Goal: Information Seeking & Learning: Learn about a topic

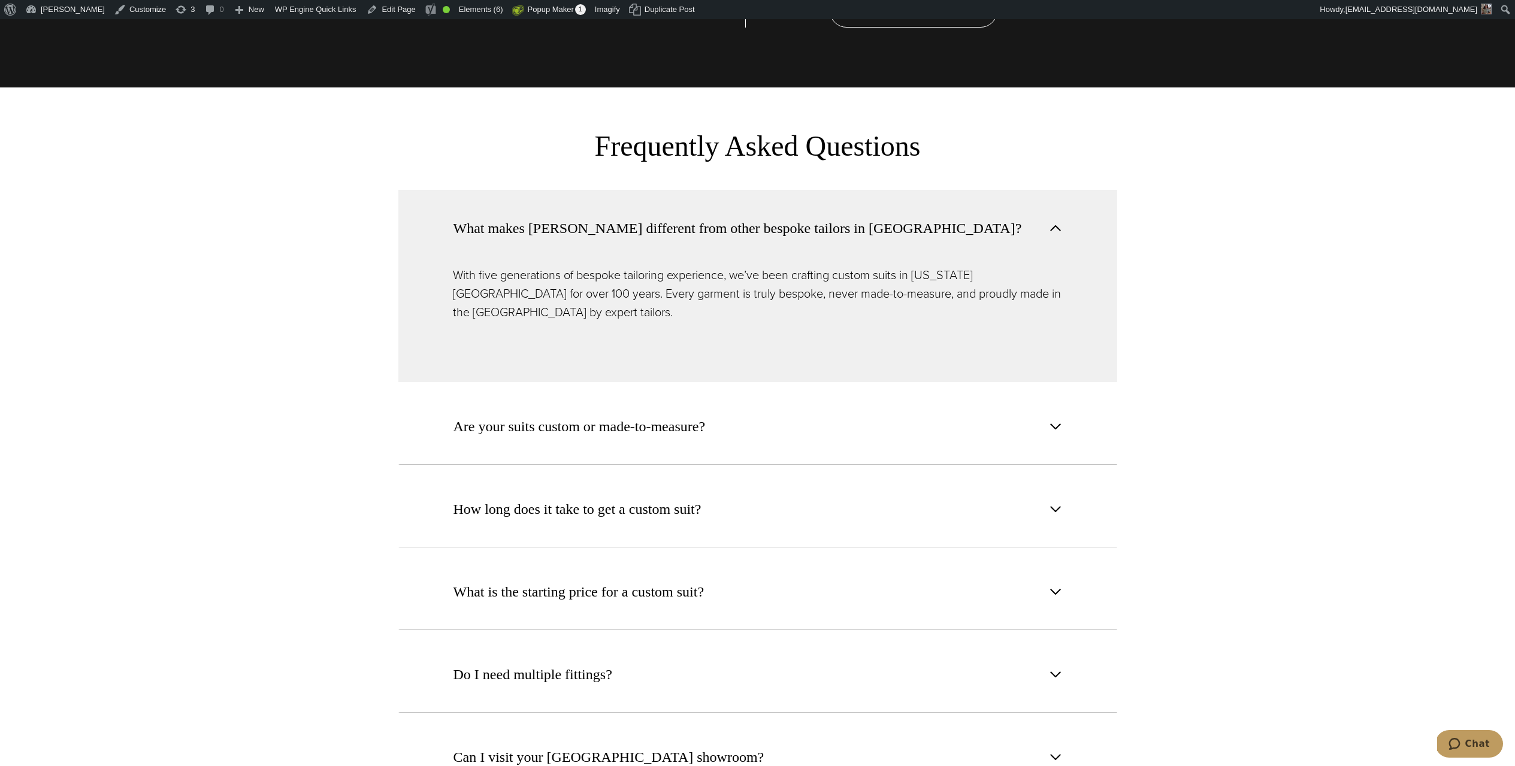
click at [1095, 213] on button "What makes [PERSON_NAME] different from other bespoke tailors in [GEOGRAPHIC_DA…" at bounding box center [757, 228] width 719 height 76
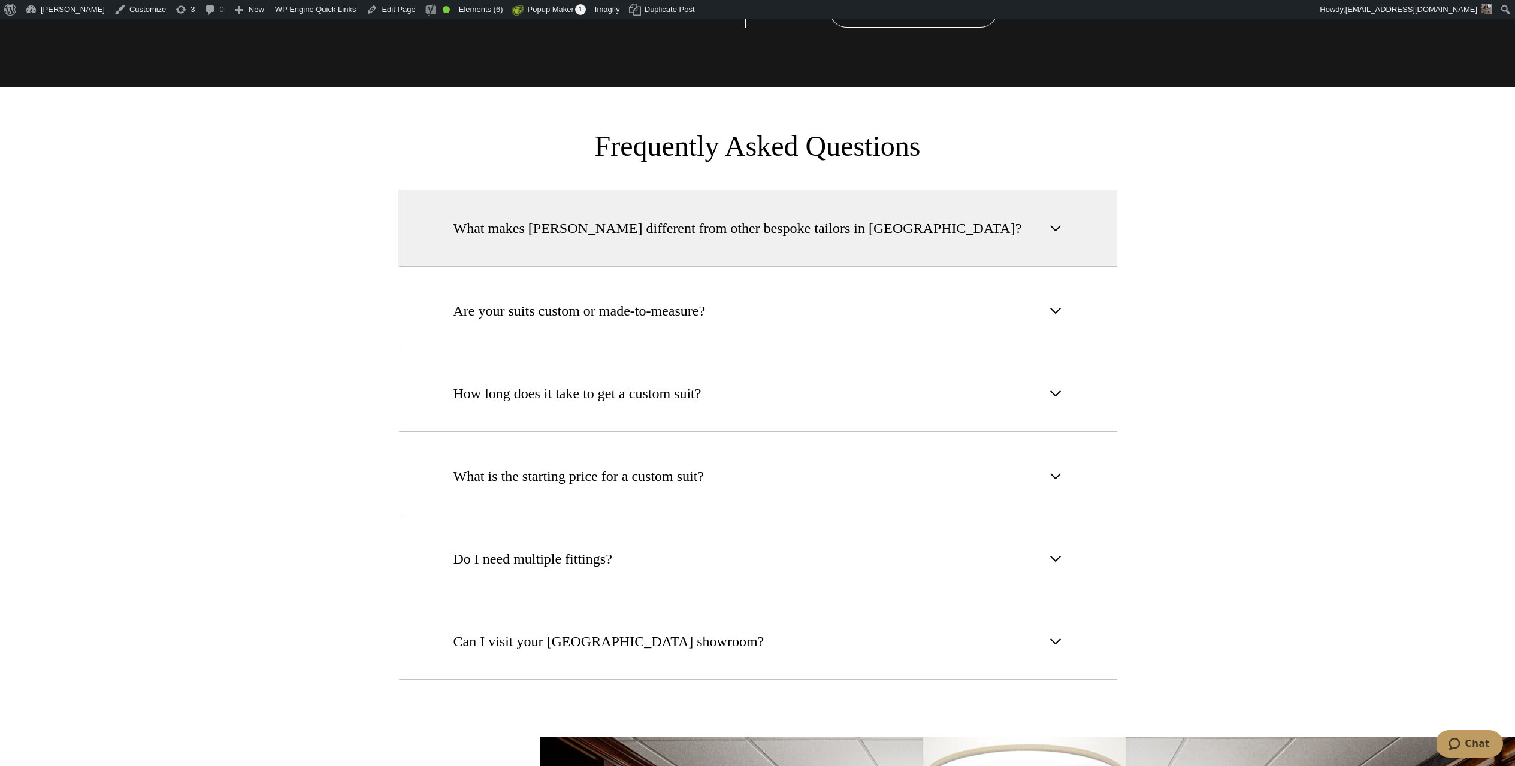
click at [968, 197] on button "What makes [PERSON_NAME] different from other bespoke tailors in [GEOGRAPHIC_DA…" at bounding box center [757, 228] width 719 height 77
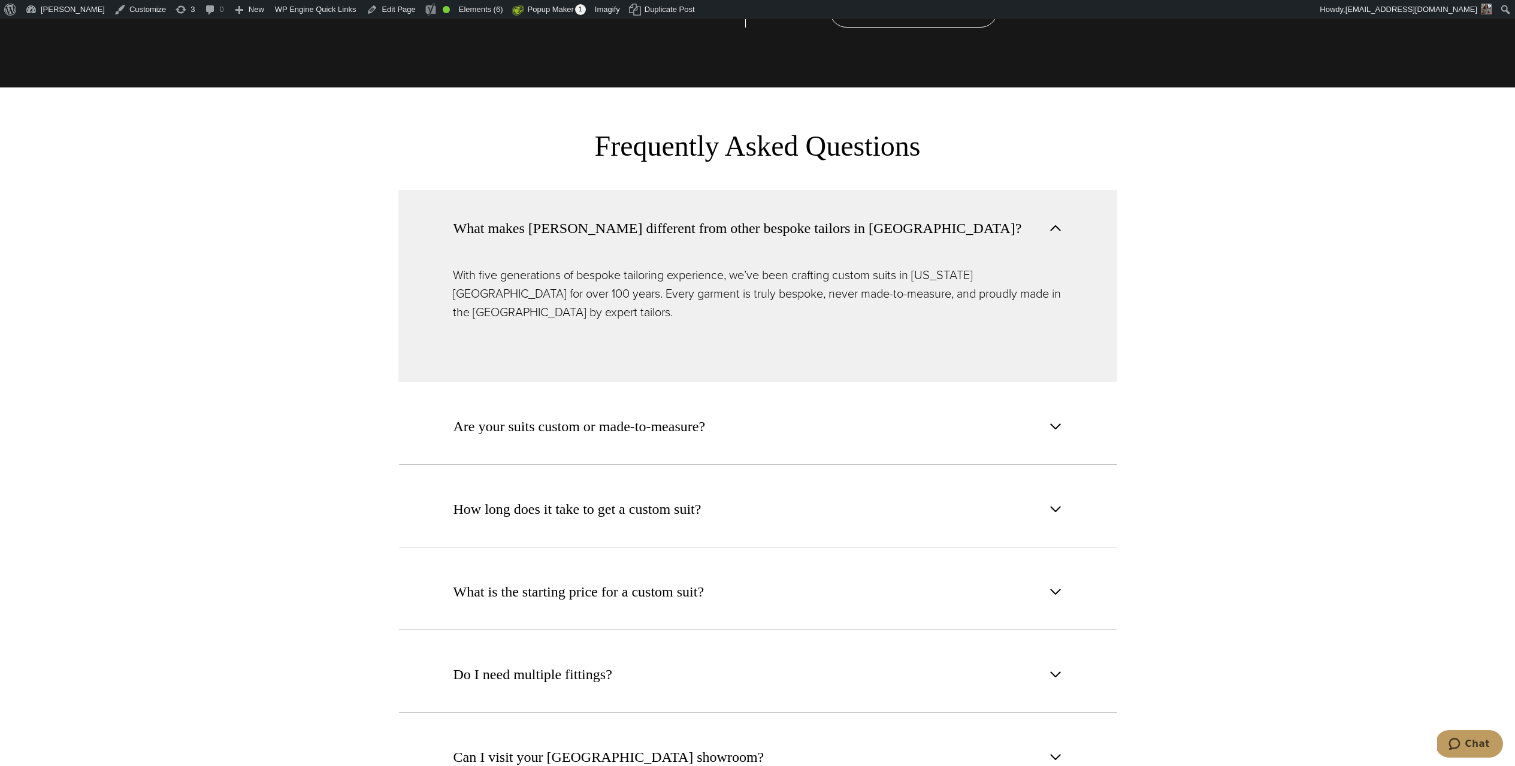
click at [229, 222] on section "What makes Alan David different from other bespoke tailors in NYC? With five ge…" at bounding box center [757, 508] width 1515 height 636
click at [648, 217] on span "What makes [PERSON_NAME] different from other bespoke tailors in [GEOGRAPHIC_DA…" at bounding box center [738, 228] width 569 height 22
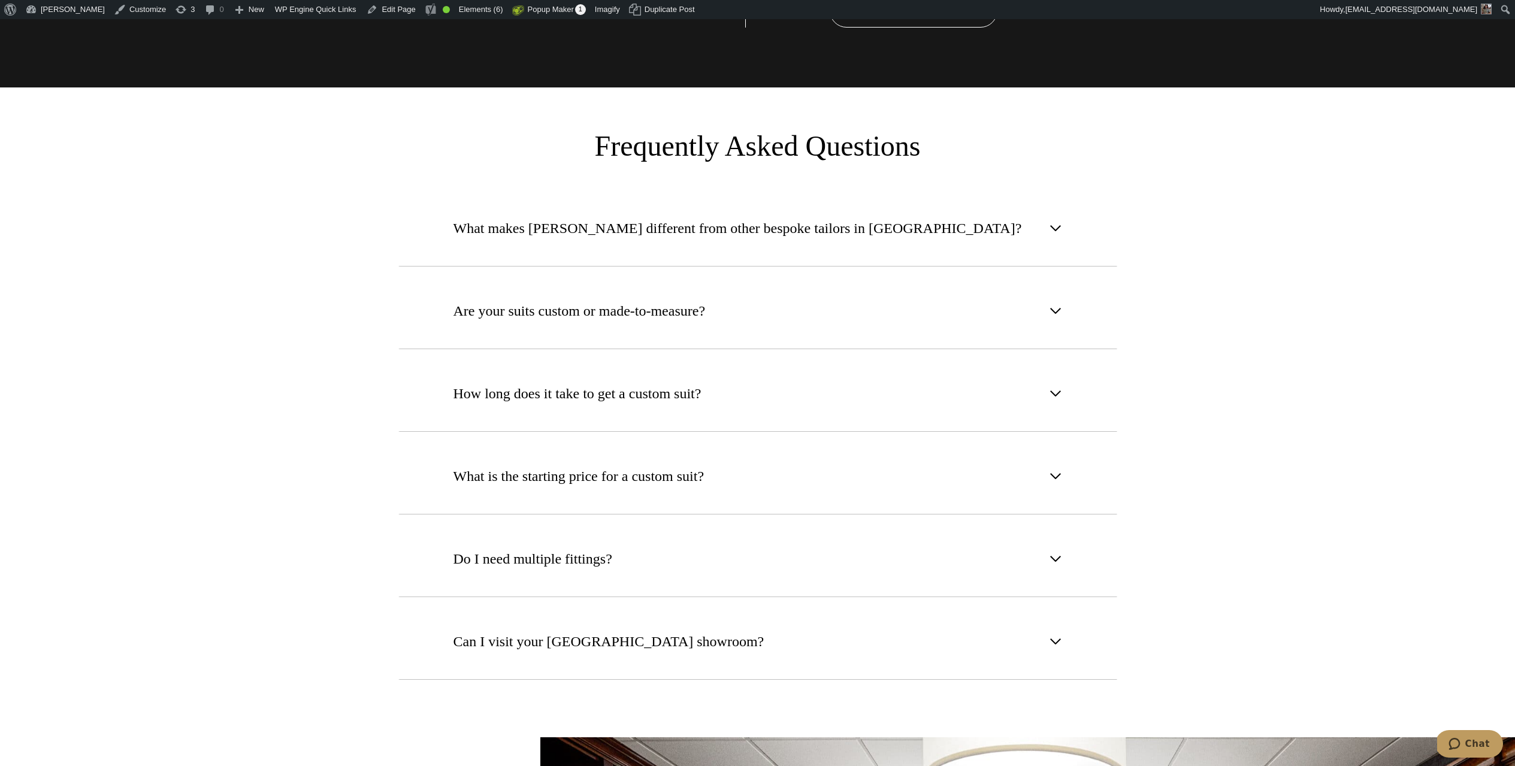
click at [88, 247] on section "What makes Alan David different from other bespoke tailors in NYC? With five ge…" at bounding box center [757, 450] width 1515 height 520
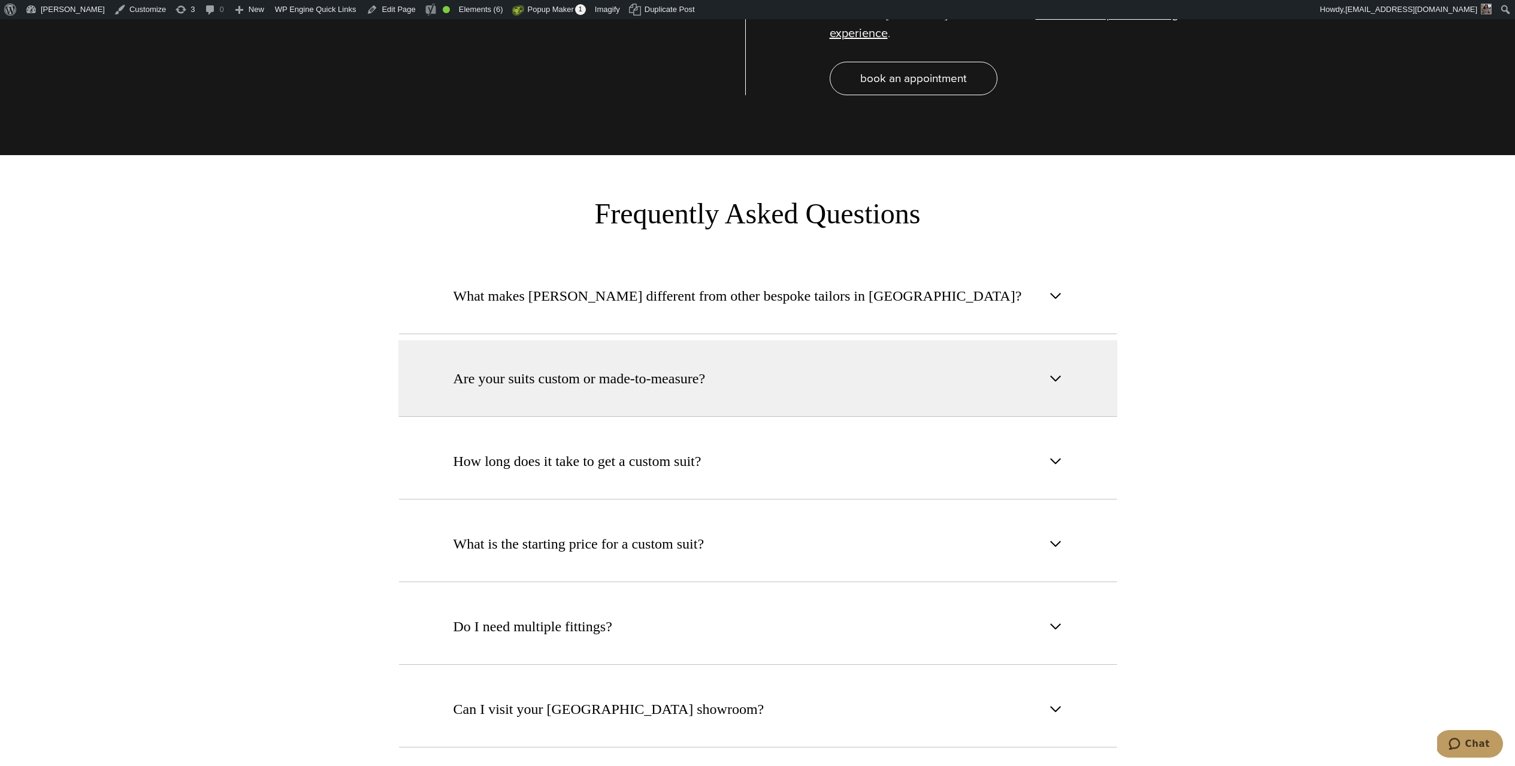
scroll to position [4685, 0]
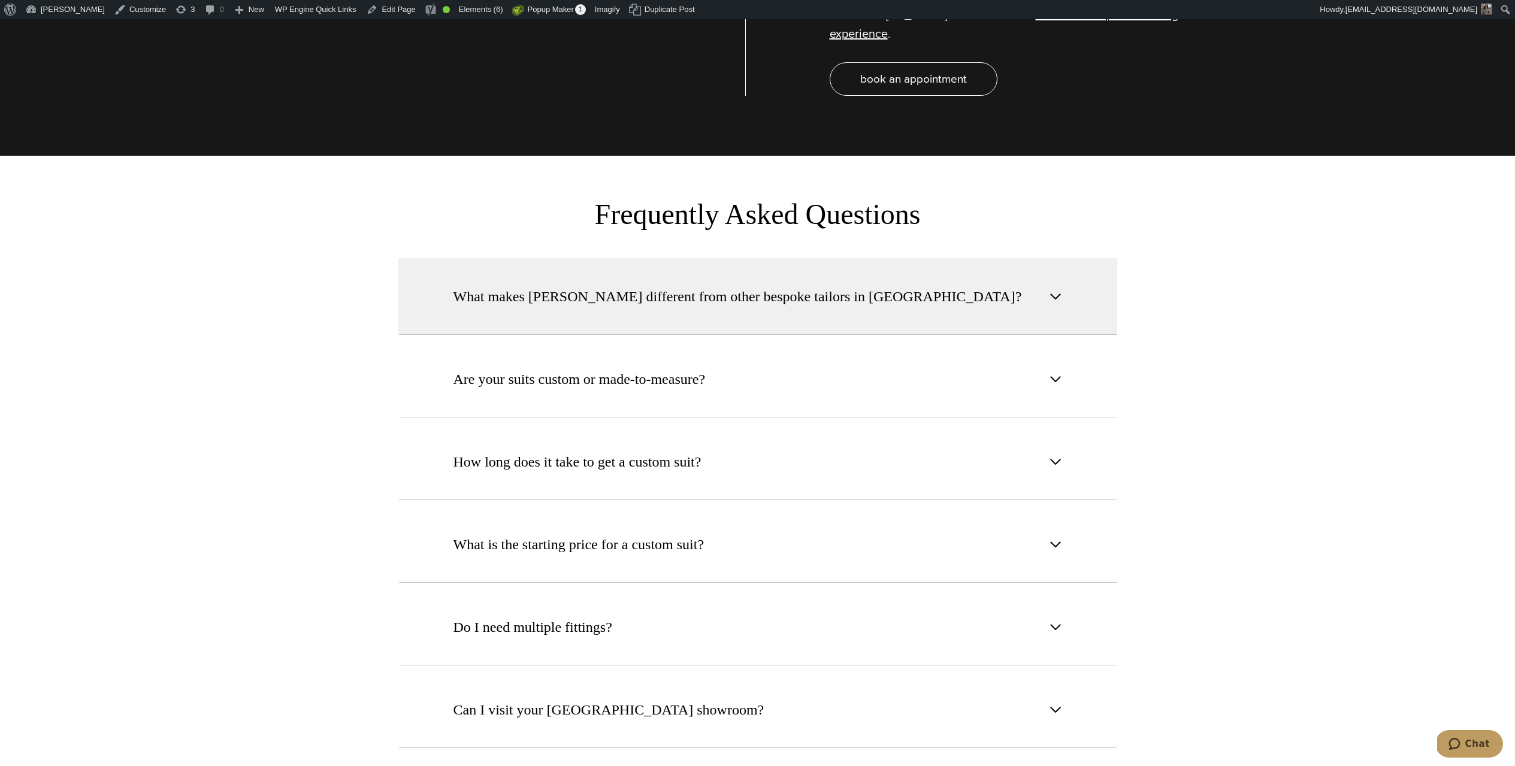
click at [860, 292] on button "What makes [PERSON_NAME] different from other bespoke tailors in [GEOGRAPHIC_DA…" at bounding box center [757, 296] width 719 height 77
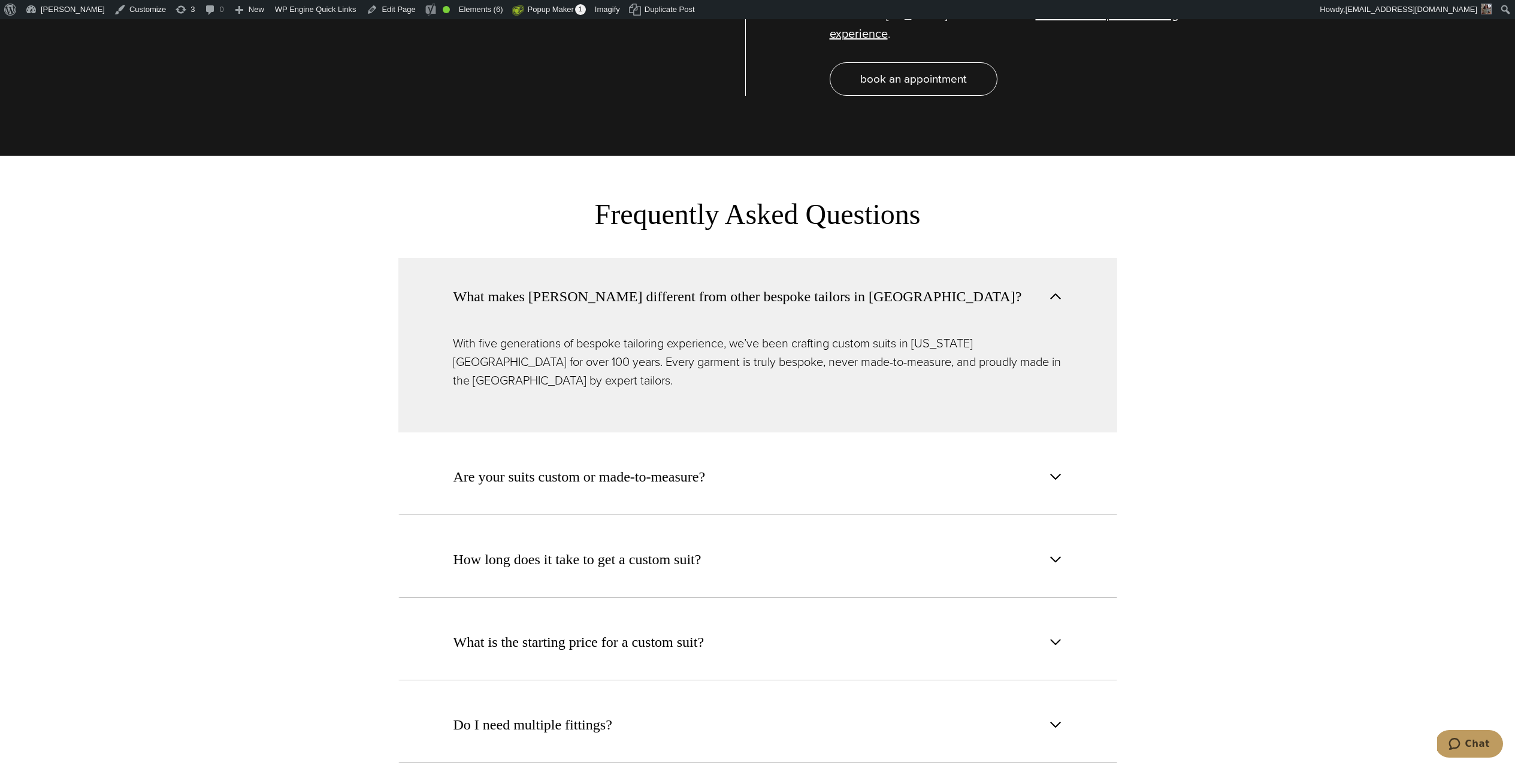
click at [859, 286] on span "What makes [PERSON_NAME] different from other bespoke tailors in [GEOGRAPHIC_DA…" at bounding box center [741, 297] width 575 height 22
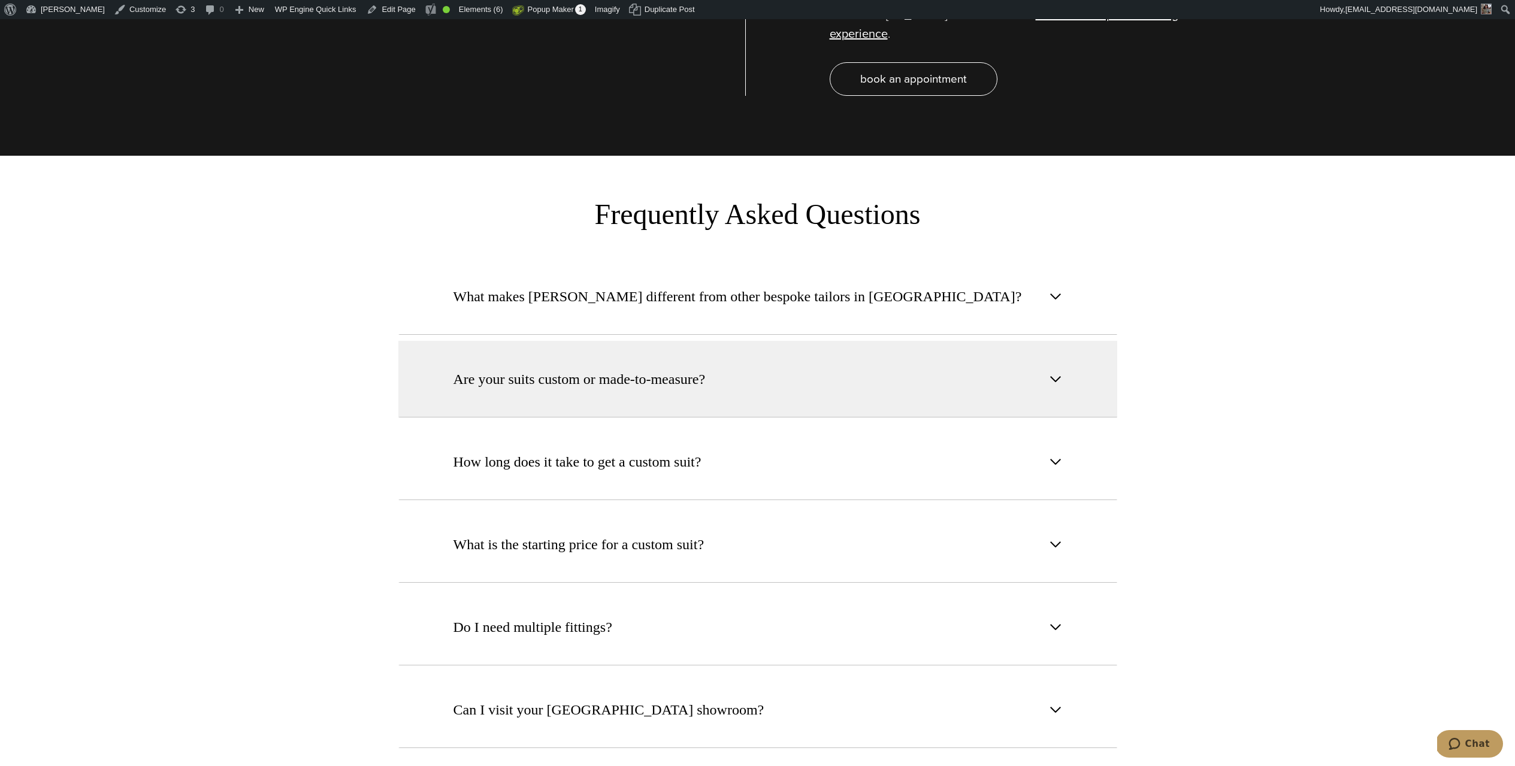
click at [903, 341] on button "Are your suits custom or made-to-measure?" at bounding box center [757, 379] width 719 height 77
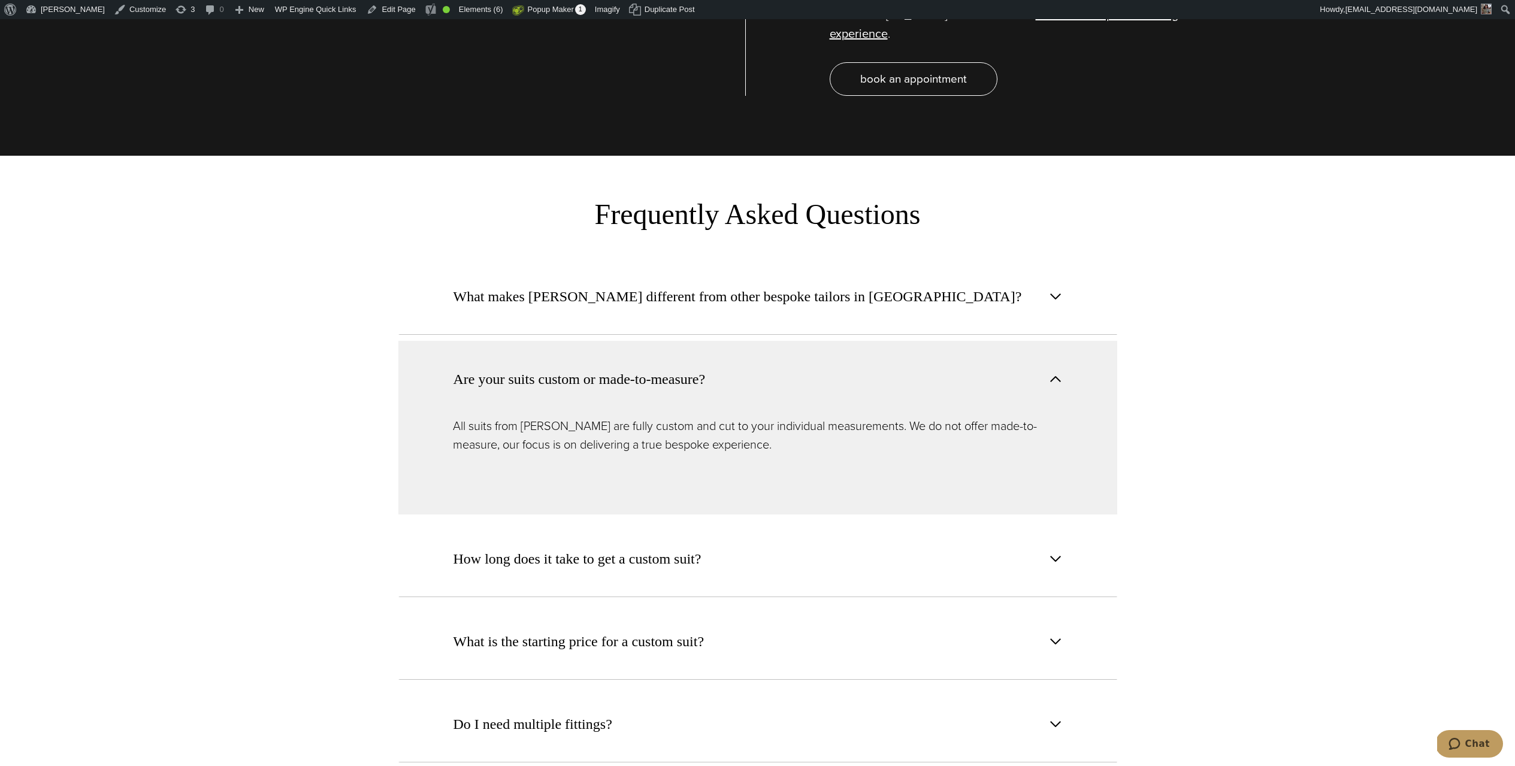
click at [903, 341] on button "Are your suits custom or made-to-measure?" at bounding box center [757, 379] width 719 height 76
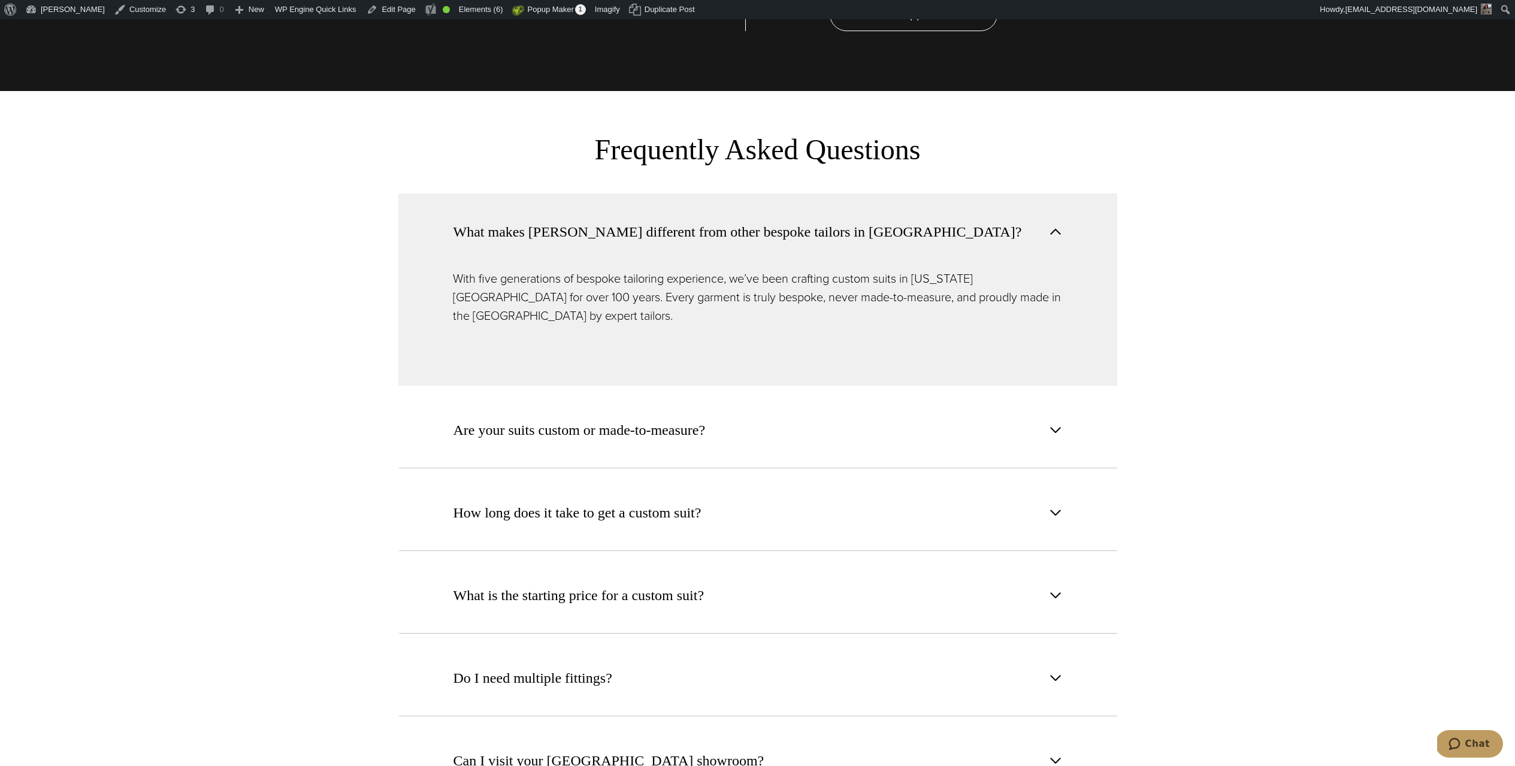
scroll to position [4756, 0]
